Goal: Information Seeking & Learning: Learn about a topic

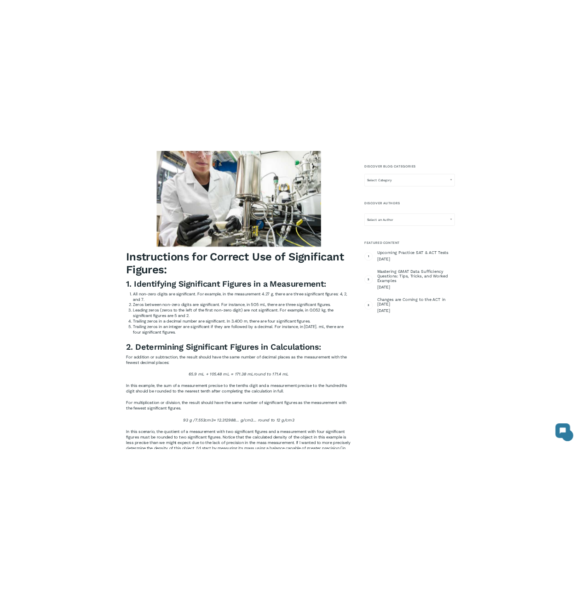
scroll to position [927, 0]
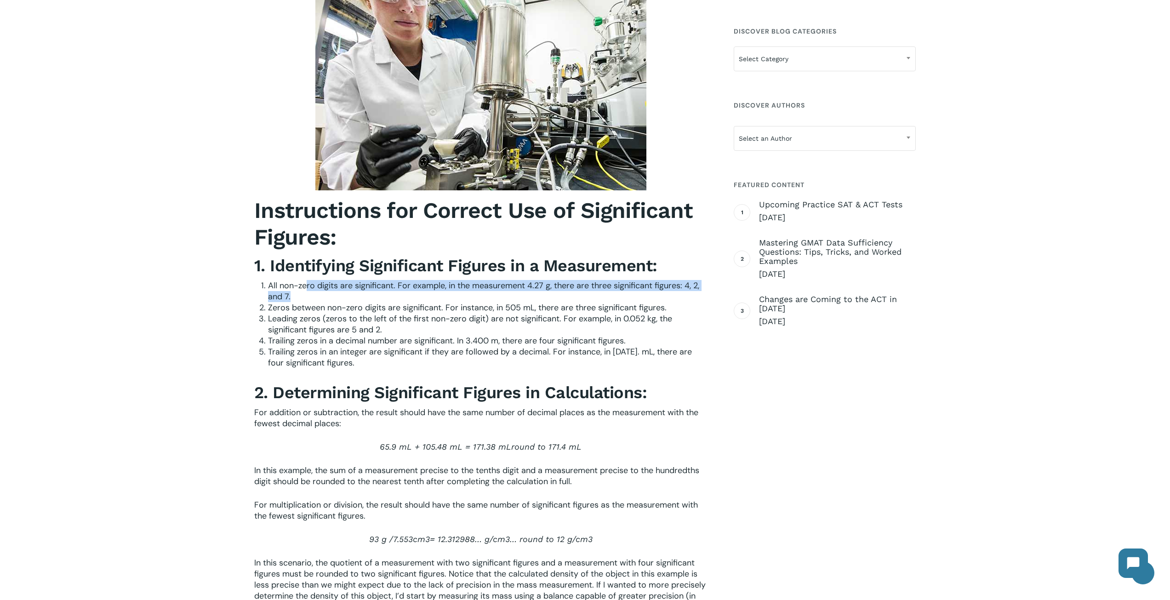
drag, startPoint x: 307, startPoint y: 286, endPoint x: 404, endPoint y: 296, distance: 98.0
click at [404, 296] on li "All non-zero digits are significant. For example, in the measurement 4.27 g, th…" at bounding box center [488, 291] width 440 height 22
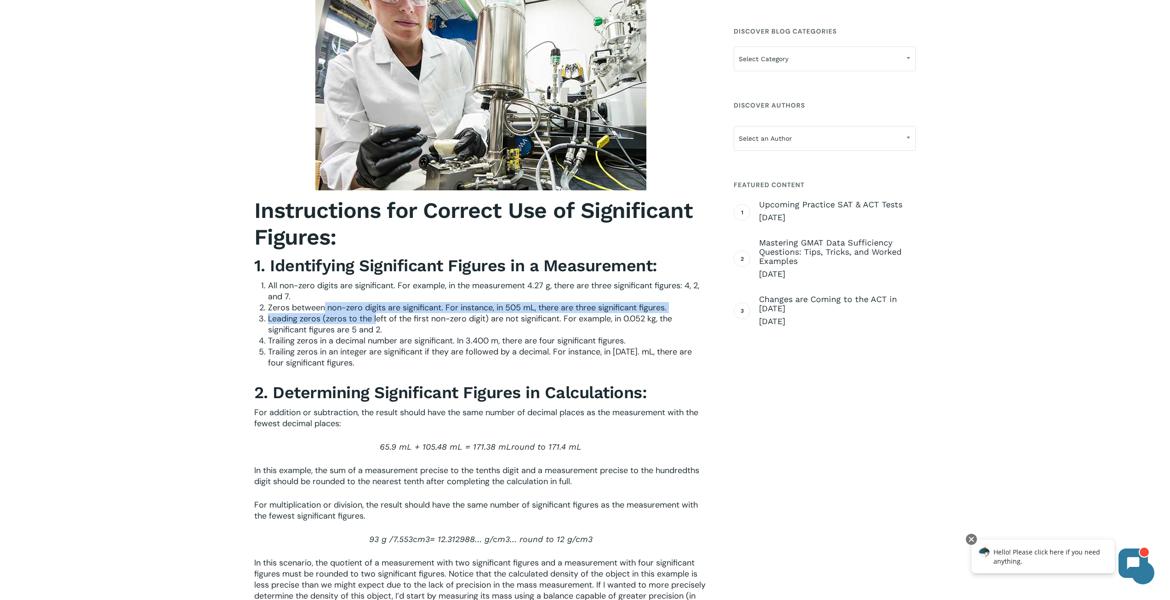
drag, startPoint x: 325, startPoint y: 308, endPoint x: 375, endPoint y: 313, distance: 49.9
click at [375, 313] on ol "All non-zero digits are significant. For example, in the measurement 4.27 g, th…" at bounding box center [488, 324] width 440 height 88
click at [356, 316] on span "Leading zeros (zeros to the left of the first non-zero digit) are not significa…" at bounding box center [470, 324] width 404 height 22
drag, startPoint x: 323, startPoint y: 323, endPoint x: 358, endPoint y: 317, distance: 35.0
click at [359, 317] on span "Leading zeros (zeros to the left of the first non-zero digit) are not significa…" at bounding box center [470, 324] width 404 height 22
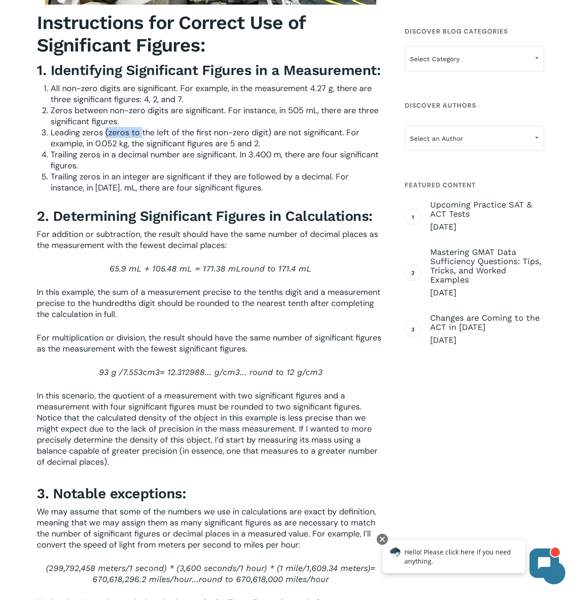
scroll to position [1051, 0]
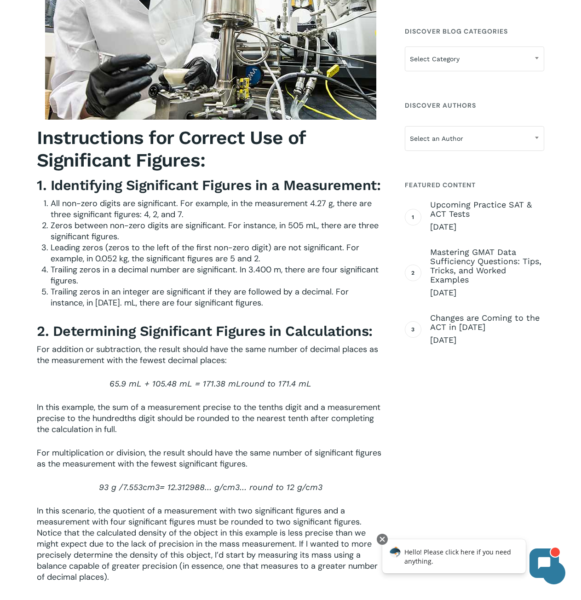
drag, startPoint x: 171, startPoint y: 322, endPoint x: 160, endPoint y: 322, distance: 10.6
click at [171, 322] on h3 "2. Determining Significant Figures in Calculations:" at bounding box center [210, 331] width 347 height 18
click at [75, 224] on span "Zeros between non-zero digits are significant. For instance, in 505 mL, there a…" at bounding box center [215, 231] width 328 height 22
drag, startPoint x: 68, startPoint y: 225, endPoint x: 116, endPoint y: 246, distance: 52.3
click at [122, 235] on li "Zeros between non-zero digits are significant. For instance, in 505 mL, there a…" at bounding box center [217, 231] width 333 height 22
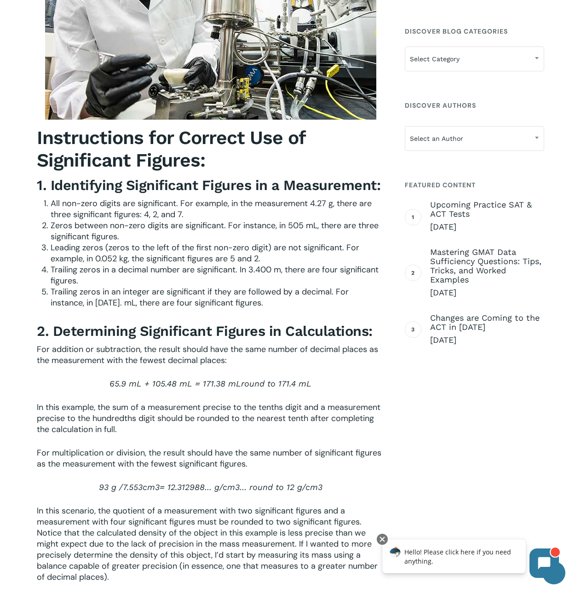
click at [95, 249] on span "Leading zeros (zeros to the left of the first non-zero digit) are not significa…" at bounding box center [205, 253] width 309 height 22
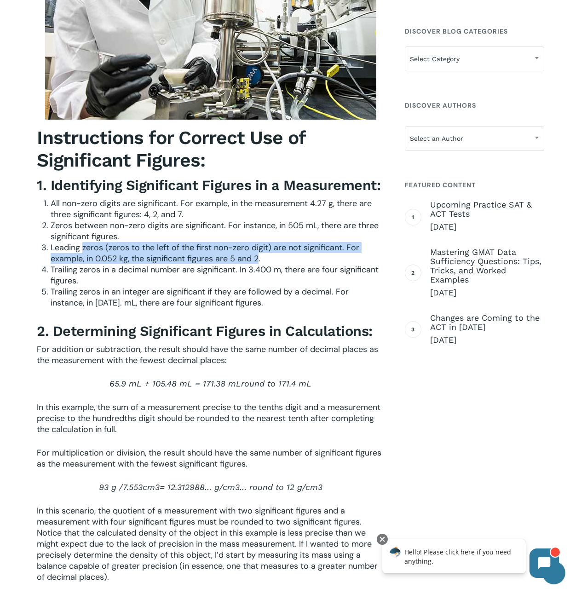
drag, startPoint x: 83, startPoint y: 247, endPoint x: 259, endPoint y: 255, distance: 176.3
click at [259, 255] on span "Leading zeros (zeros to the left of the first non-zero digit) are not significa…" at bounding box center [205, 253] width 309 height 22
